Goal: Subscribe to service/newsletter

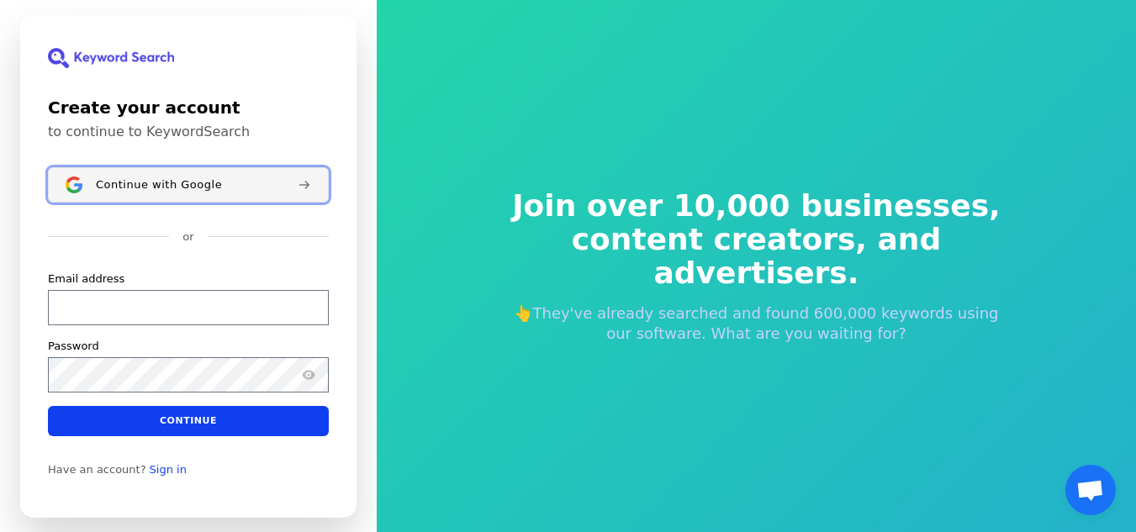
click at [161, 194] on button "Continue with Google" at bounding box center [188, 184] width 281 height 35
click at [198, 189] on span "Continue with Google" at bounding box center [159, 183] width 126 height 13
